Goal: Task Accomplishment & Management: Manage account settings

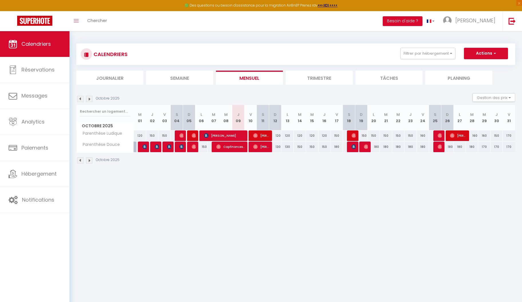
click at [377, 147] on div "180" at bounding box center [373, 147] width 12 height 11
type input "180"
type input "Lun 20 Octobre 2025"
type input "[DATE] Octobre 2025"
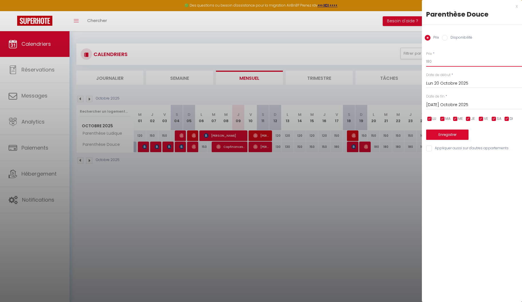
click at [438, 62] on input "180" at bounding box center [474, 61] width 96 height 10
click at [516, 6] on div "x" at bounding box center [470, 6] width 96 height 7
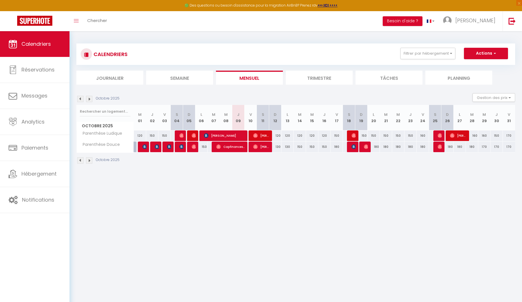
click at [375, 147] on div "180" at bounding box center [373, 147] width 12 height 11
type input "180"
type input "Lun 20 Octobre 2025"
type input "[DATE] Octobre 2025"
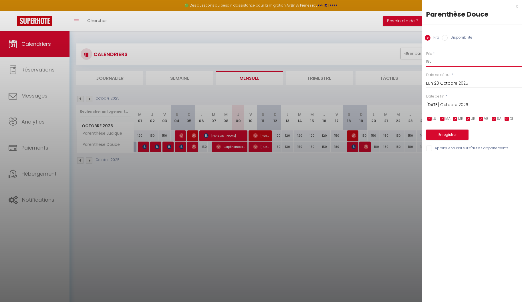
click at [433, 64] on input "180" at bounding box center [474, 61] width 96 height 10
type input "160"
click at [455, 104] on input "[DATE] Octobre 2025" at bounding box center [474, 104] width 96 height 7
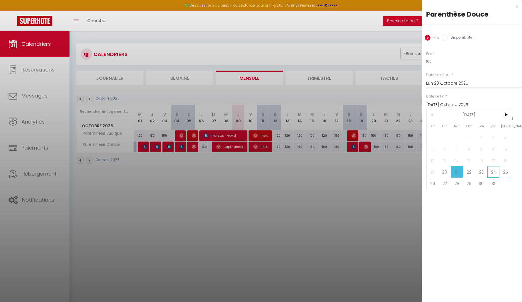
click at [493, 174] on span "24" at bounding box center [493, 171] width 12 height 11
type input "Ven 24 Octobre 2025"
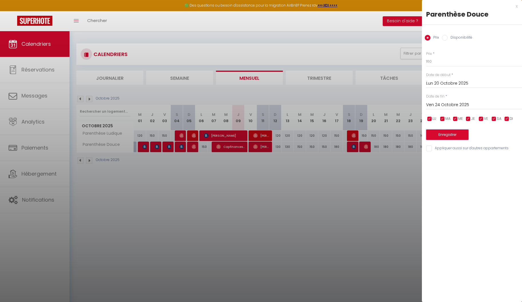
click at [451, 134] on button "Enregistrer" at bounding box center [447, 135] width 42 height 10
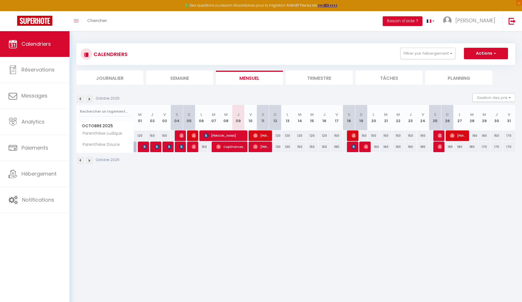
click at [337, 148] on div "180" at bounding box center [336, 147] width 12 height 11
type input "180"
type input "Ven 17 Octobre 2025"
type input "[PERSON_NAME] 18 Octobre 2025"
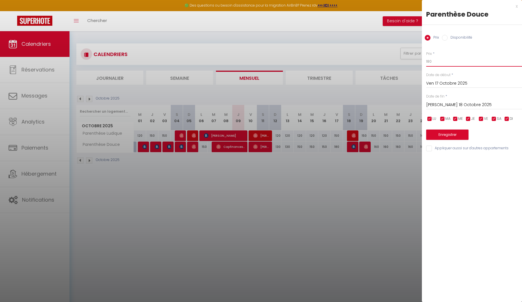
click at [429, 62] on input "180" at bounding box center [474, 61] width 96 height 10
type input "170"
click at [451, 133] on button "Enregistrer" at bounding box center [447, 135] width 42 height 10
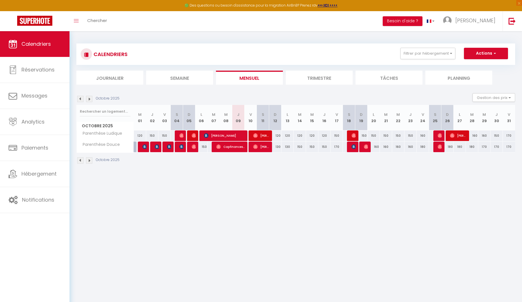
click at [89, 100] on img at bounding box center [89, 99] width 6 height 6
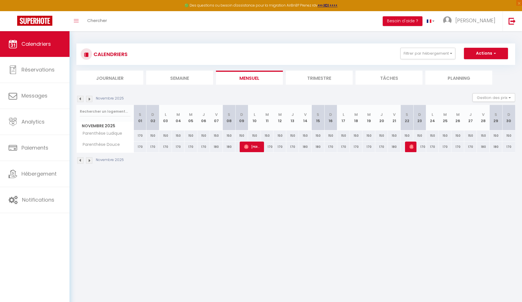
click at [89, 100] on img at bounding box center [89, 99] width 6 height 6
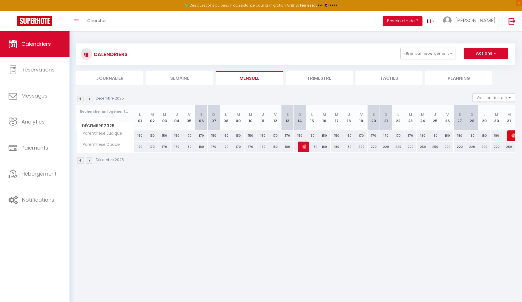
click at [89, 100] on img at bounding box center [89, 99] width 6 height 6
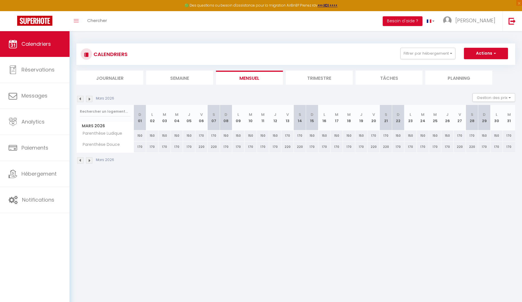
click at [89, 100] on img at bounding box center [89, 99] width 6 height 6
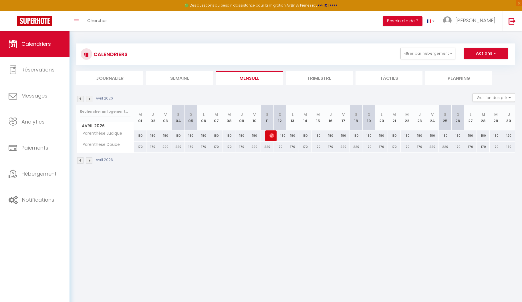
click at [89, 100] on img at bounding box center [89, 99] width 6 height 6
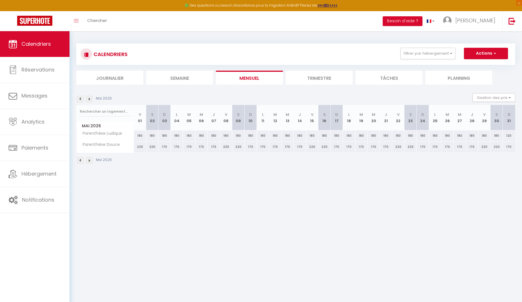
click at [89, 100] on img at bounding box center [89, 99] width 6 height 6
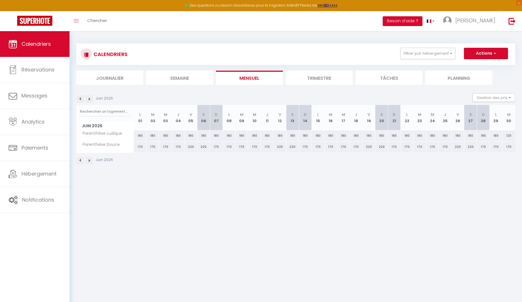
click at [89, 100] on img at bounding box center [89, 99] width 6 height 6
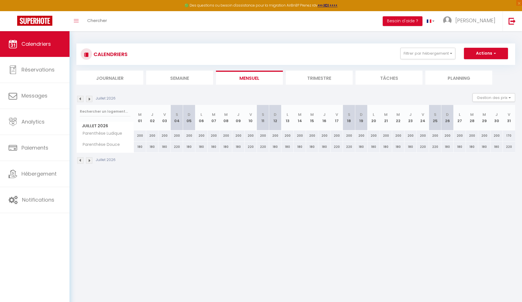
click at [89, 100] on img at bounding box center [89, 99] width 6 height 6
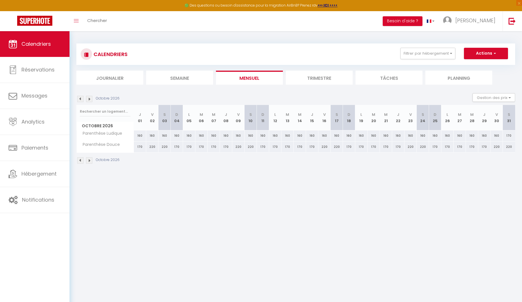
click at [89, 100] on img at bounding box center [89, 99] width 6 height 6
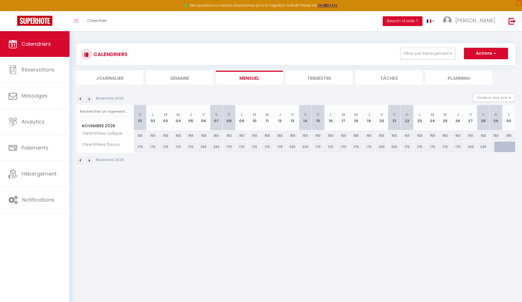
click at [89, 100] on img at bounding box center [89, 99] width 6 height 6
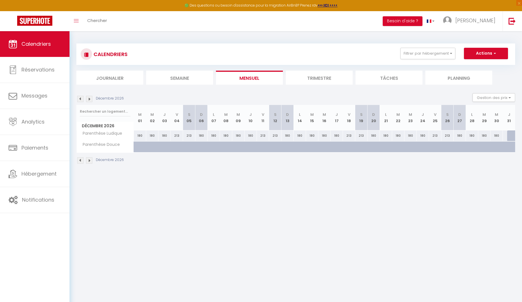
click at [89, 100] on img at bounding box center [89, 99] width 6 height 6
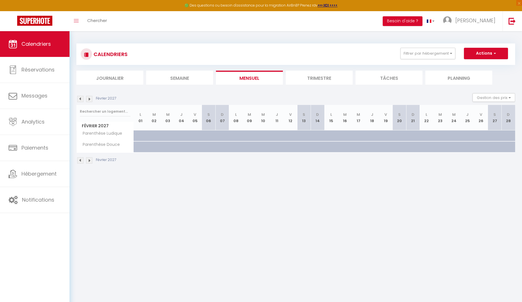
click at [89, 100] on img at bounding box center [89, 99] width 6 height 6
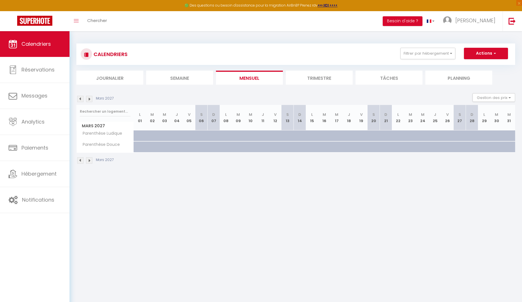
click at [89, 100] on img at bounding box center [89, 99] width 6 height 6
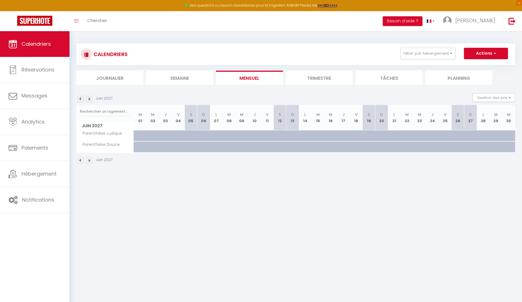
click at [89, 100] on img at bounding box center [89, 99] width 6 height 6
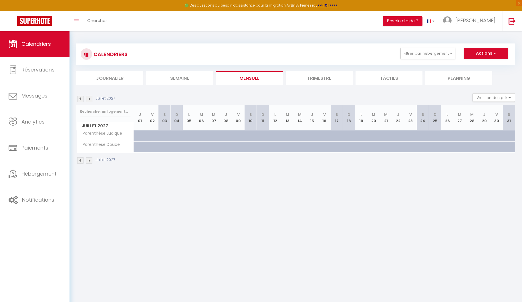
click at [89, 100] on img at bounding box center [89, 99] width 6 height 6
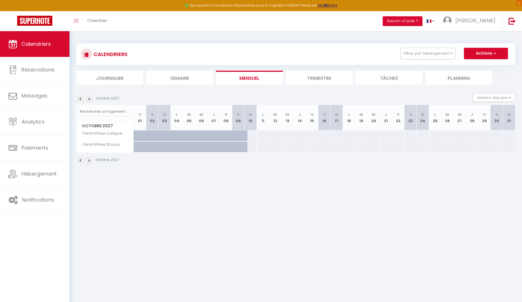
click at [89, 100] on img at bounding box center [89, 99] width 6 height 6
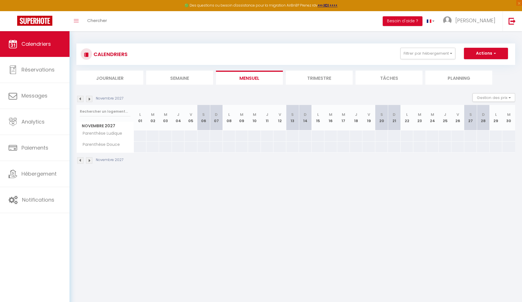
click at [89, 100] on img at bounding box center [89, 99] width 6 height 6
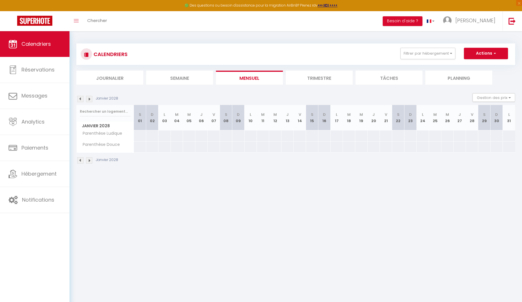
click at [79, 99] on img at bounding box center [80, 99] width 6 height 6
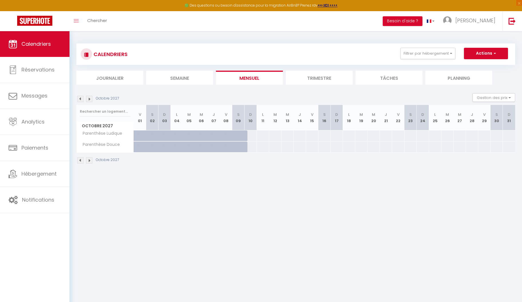
click at [79, 99] on img at bounding box center [80, 99] width 6 height 6
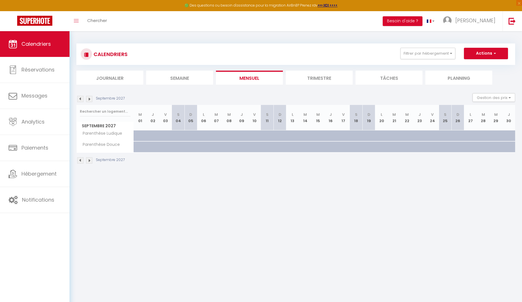
click at [79, 99] on img at bounding box center [80, 99] width 6 height 6
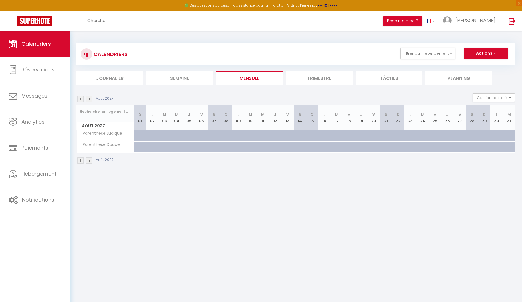
click at [79, 99] on img at bounding box center [80, 99] width 6 height 6
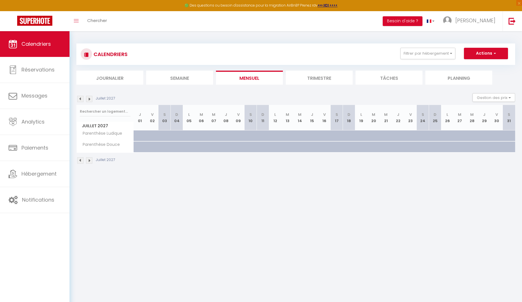
click at [79, 99] on img at bounding box center [80, 99] width 6 height 6
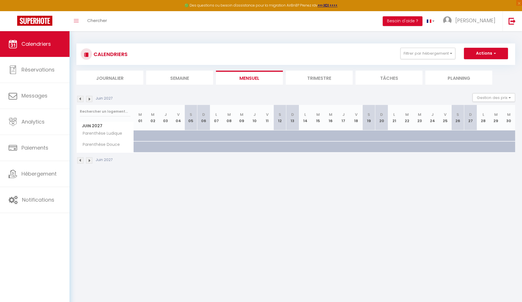
click at [79, 99] on img at bounding box center [80, 99] width 6 height 6
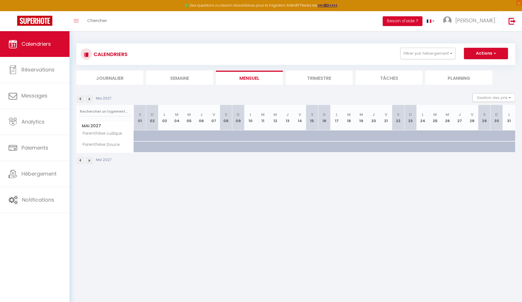
click at [79, 99] on img at bounding box center [80, 99] width 6 height 6
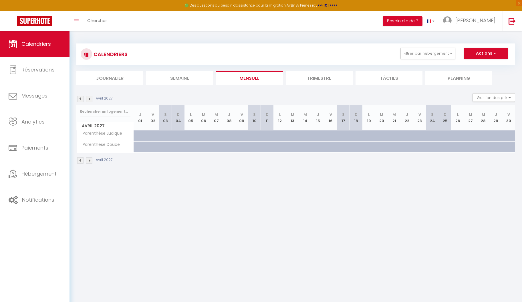
click at [79, 99] on img at bounding box center [80, 99] width 6 height 6
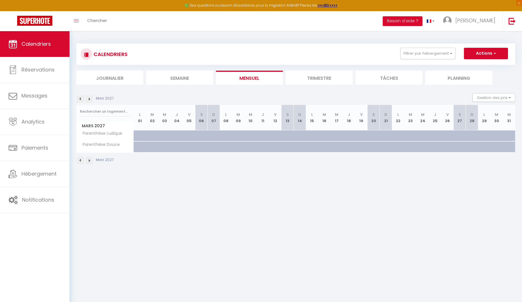
click at [79, 99] on img at bounding box center [80, 99] width 6 height 6
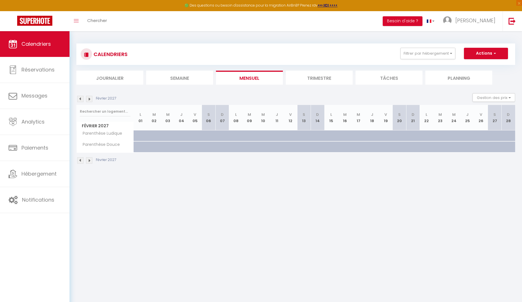
click at [80, 98] on img at bounding box center [80, 99] width 6 height 6
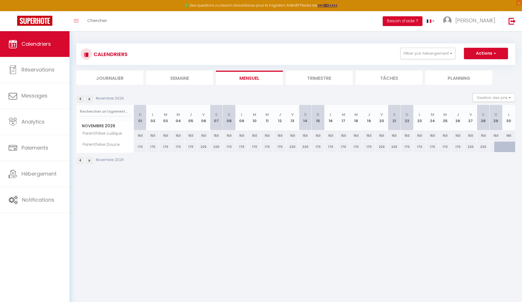
click at [80, 98] on img at bounding box center [80, 99] width 6 height 6
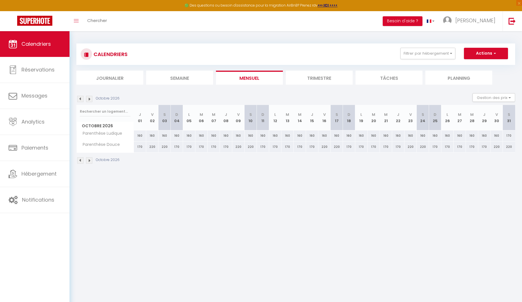
click at [317, 78] on li "Trimestre" at bounding box center [319, 78] width 67 height 14
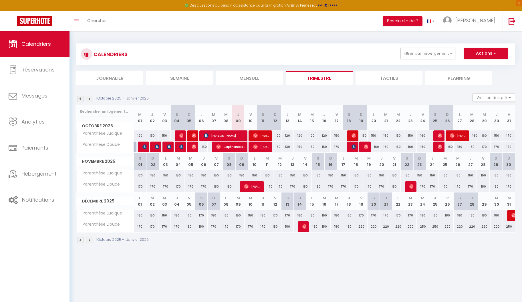
click at [47, 47] on span "Calendriers" at bounding box center [35, 43] width 29 height 7
click at [44, 172] on span "Hébergement" at bounding box center [38, 173] width 35 height 7
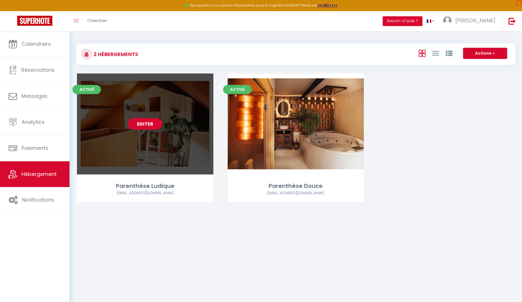
click at [145, 124] on link "Editer" at bounding box center [145, 123] width 34 height 11
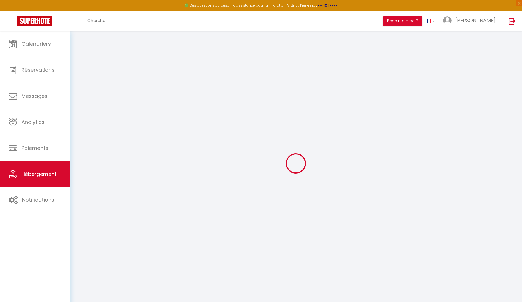
select select
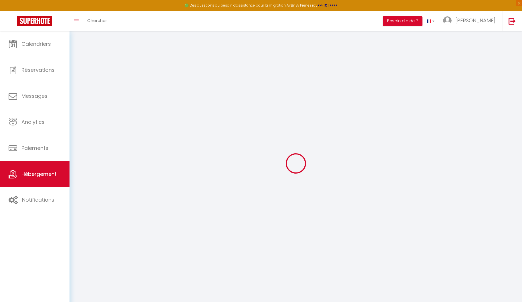
checkbox input "true"
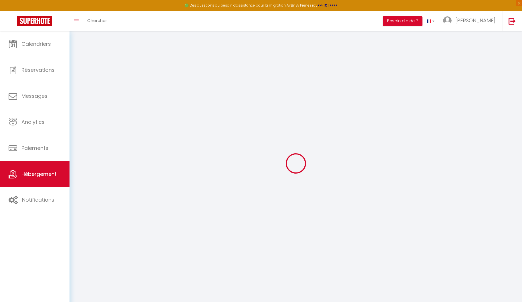
checkbox input "true"
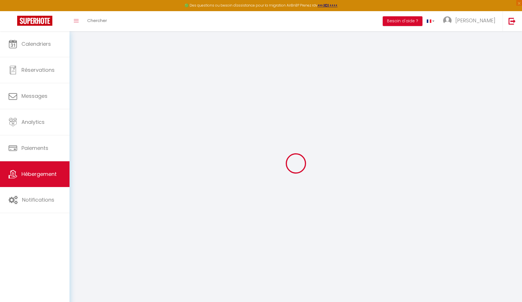
checkbox input "true"
select select "17:00"
select select "22:00"
select select "11:00"
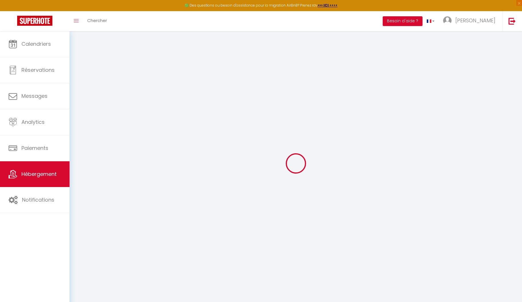
select select "30"
select select "120"
